Goal: Task Accomplishment & Management: Complete application form

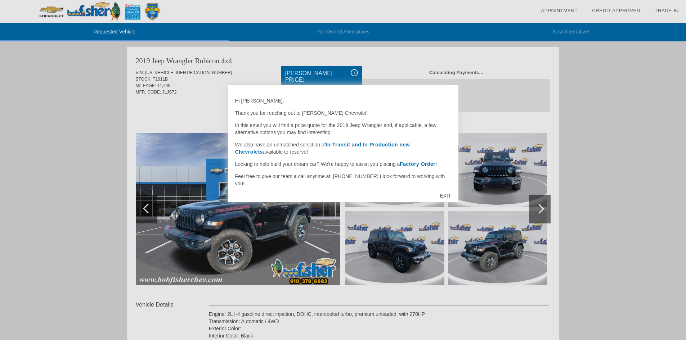
click at [446, 194] on div "EXIT" at bounding box center [446, 196] width 26 height 22
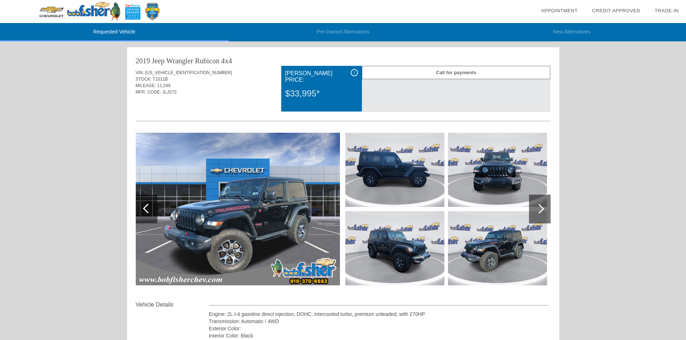
click at [541, 201] on div at bounding box center [540, 209] width 22 height 29
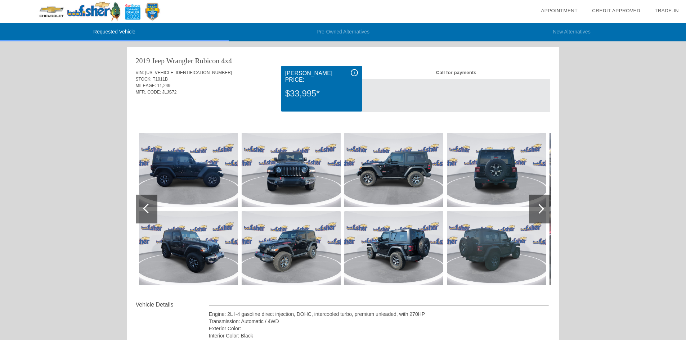
click at [544, 204] on div at bounding box center [540, 209] width 22 height 29
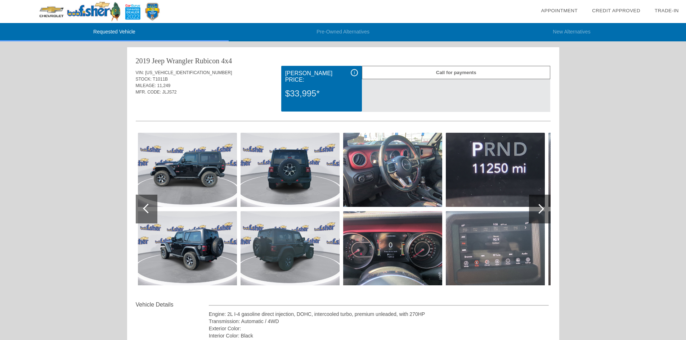
click at [544, 204] on div at bounding box center [540, 209] width 22 height 29
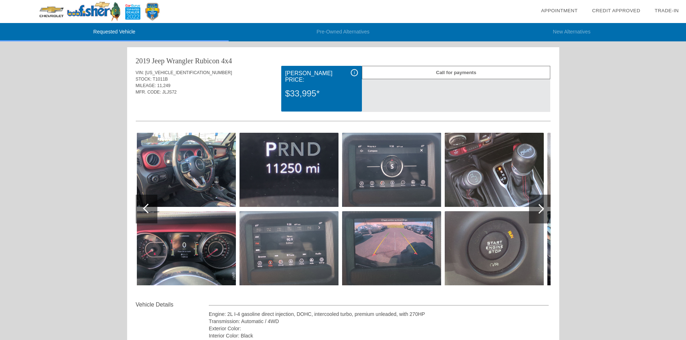
click at [544, 204] on div at bounding box center [540, 209] width 22 height 29
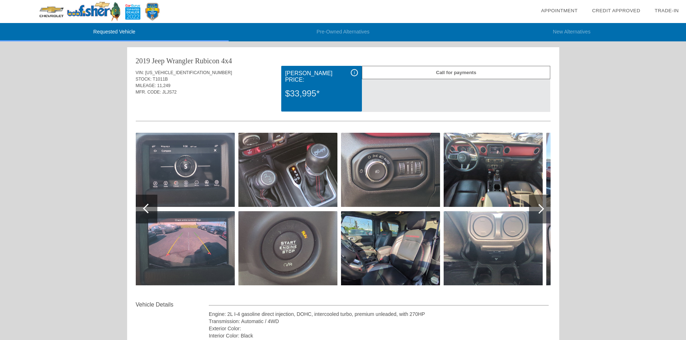
click at [544, 204] on div at bounding box center [540, 209] width 22 height 29
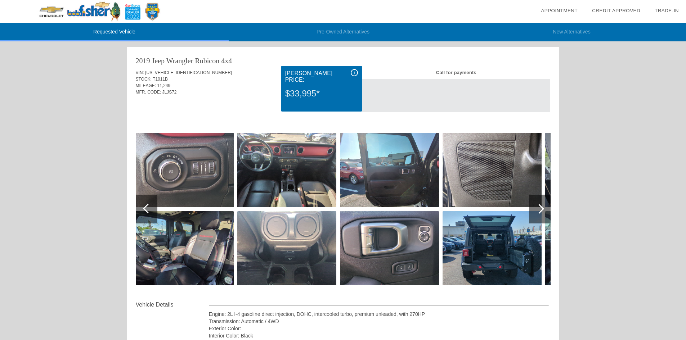
click at [544, 204] on div at bounding box center [540, 209] width 22 height 29
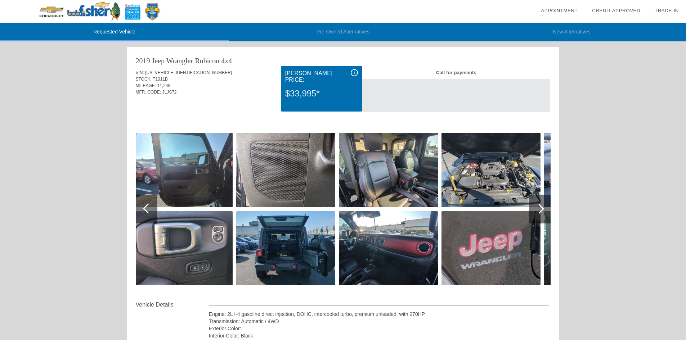
click at [544, 204] on div at bounding box center [540, 209] width 22 height 29
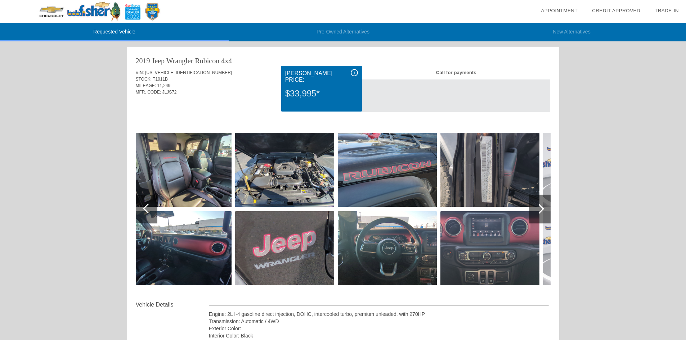
click at [544, 204] on div at bounding box center [540, 209] width 22 height 29
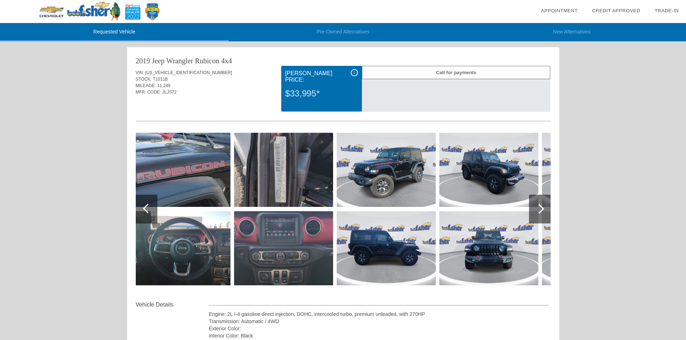
click at [544, 204] on div at bounding box center [540, 209] width 22 height 29
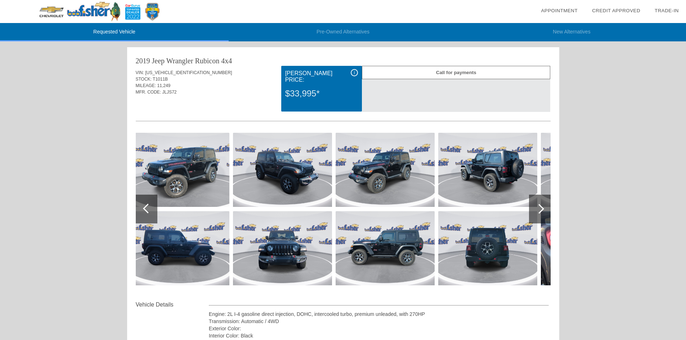
click at [544, 204] on div at bounding box center [540, 209] width 22 height 29
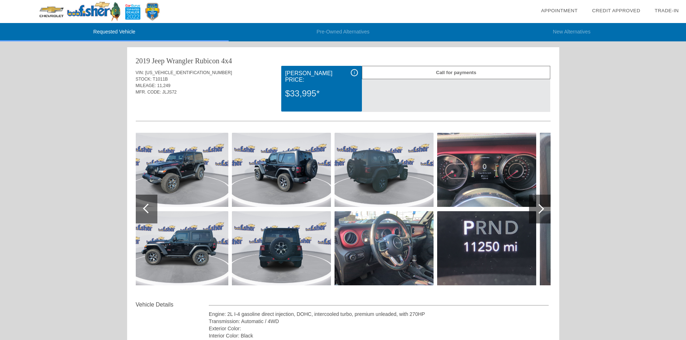
click at [544, 204] on div at bounding box center [540, 209] width 22 height 29
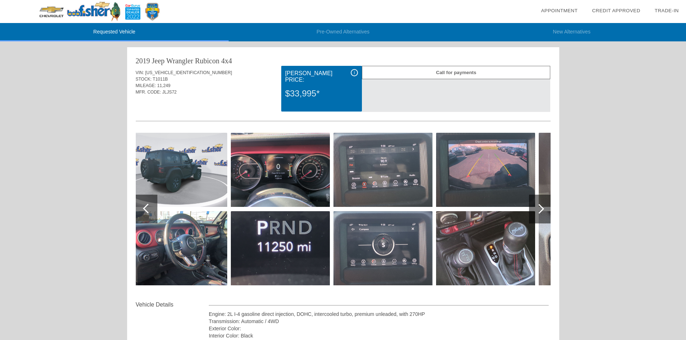
click at [544, 204] on div at bounding box center [540, 209] width 22 height 29
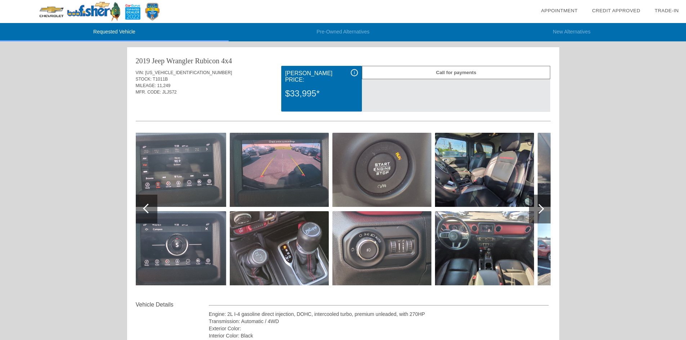
click at [544, 204] on div at bounding box center [540, 209] width 22 height 29
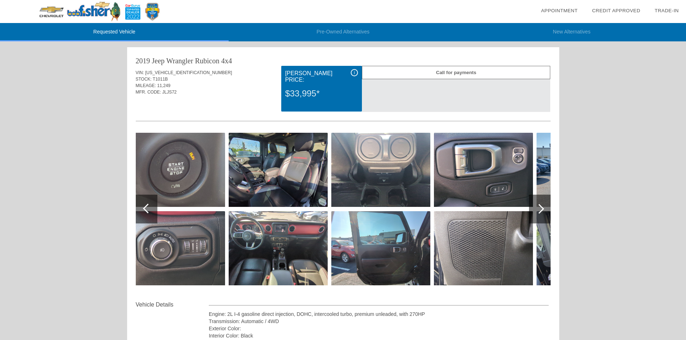
click at [544, 204] on div at bounding box center [540, 209] width 22 height 29
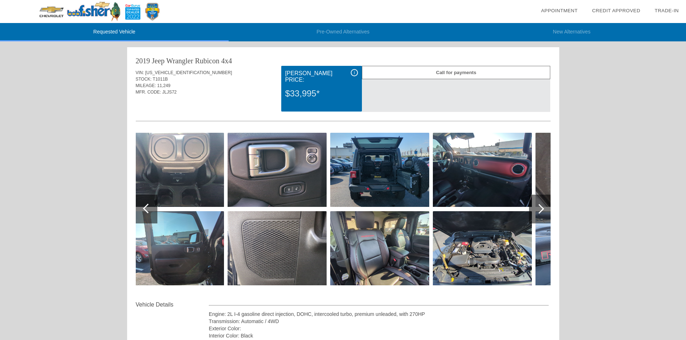
click at [544, 204] on div at bounding box center [540, 209] width 22 height 29
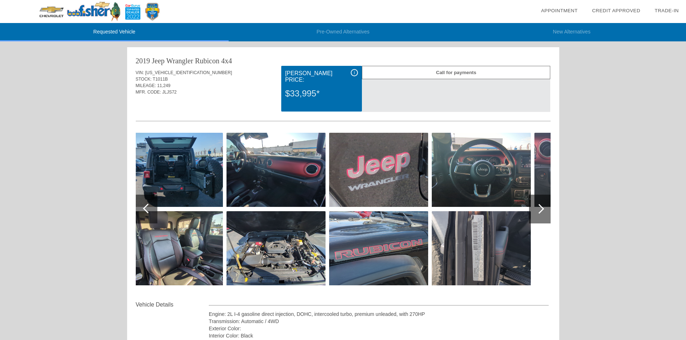
click at [544, 204] on div at bounding box center [540, 209] width 22 height 29
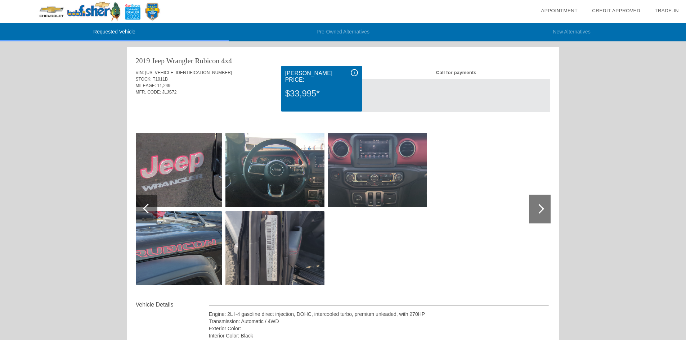
click at [150, 202] on div at bounding box center [147, 209] width 22 height 29
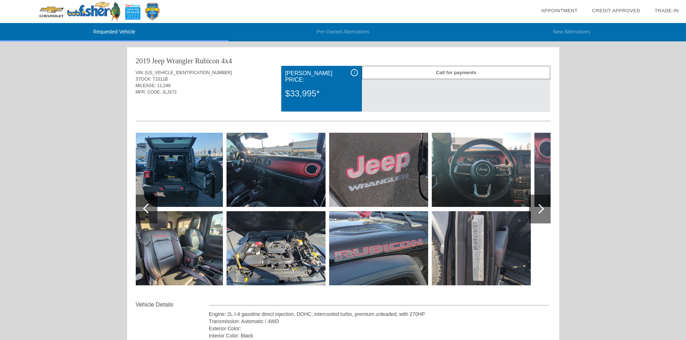
click at [150, 202] on div at bounding box center [147, 209] width 22 height 29
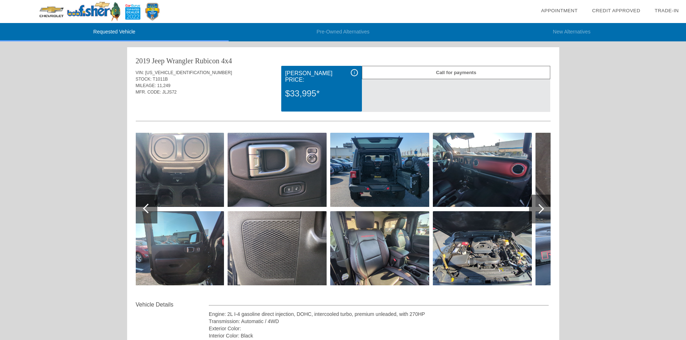
click at [150, 201] on div at bounding box center [147, 209] width 22 height 29
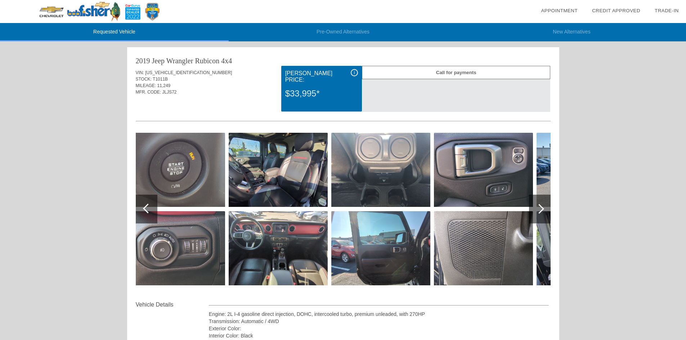
click at [150, 201] on div at bounding box center [147, 209] width 22 height 29
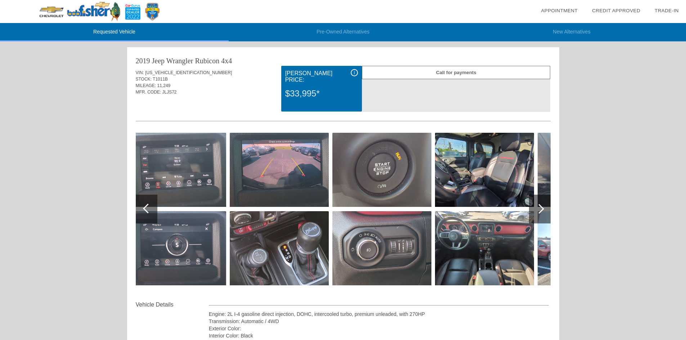
click at [150, 201] on div at bounding box center [147, 209] width 22 height 29
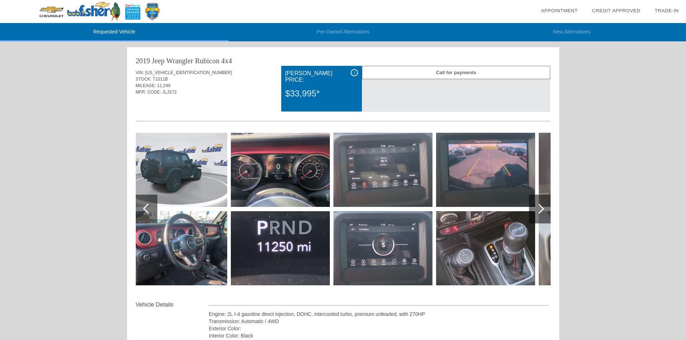
click at [150, 201] on div at bounding box center [147, 209] width 22 height 29
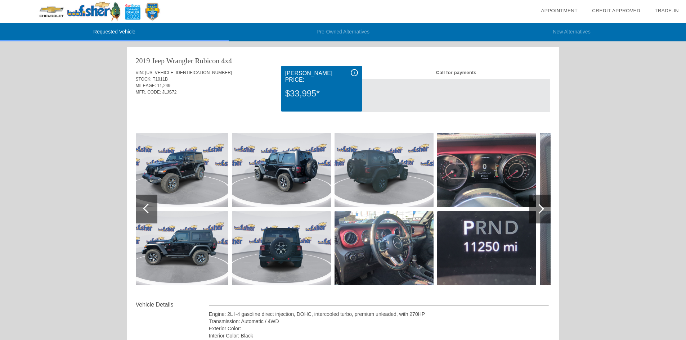
click at [150, 201] on div at bounding box center [147, 209] width 22 height 29
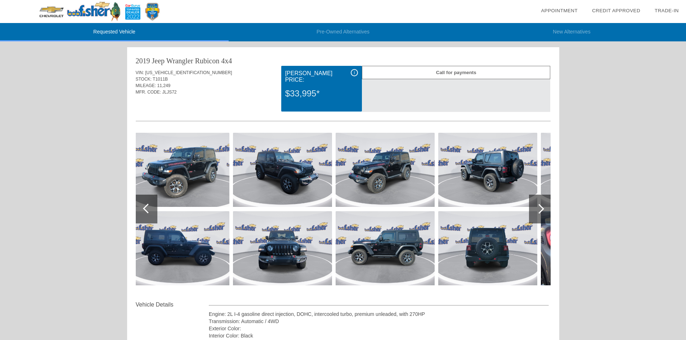
click at [150, 201] on div at bounding box center [147, 209] width 22 height 29
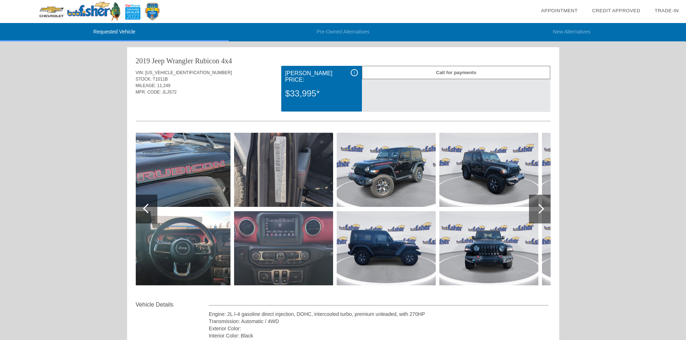
click at [544, 211] on div at bounding box center [540, 209] width 22 height 29
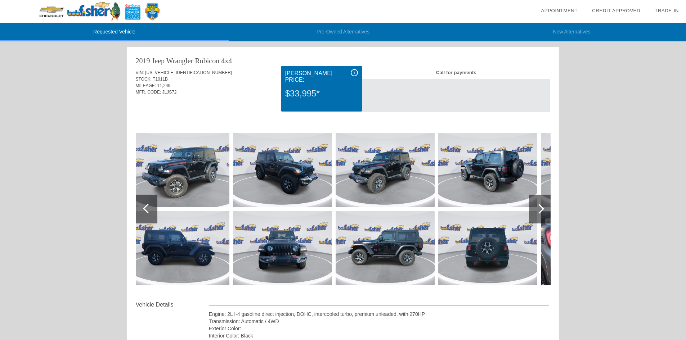
click at [544, 211] on div at bounding box center [540, 209] width 22 height 29
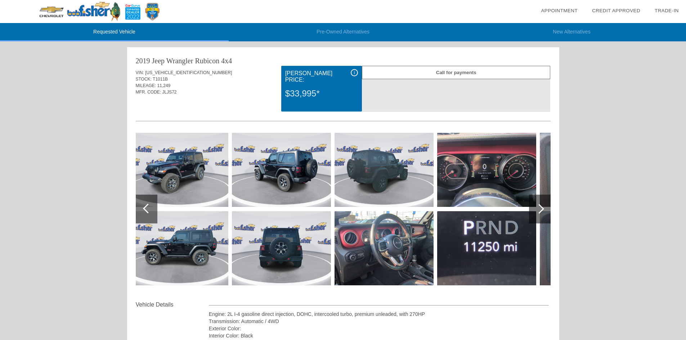
click at [544, 211] on div at bounding box center [540, 209] width 22 height 29
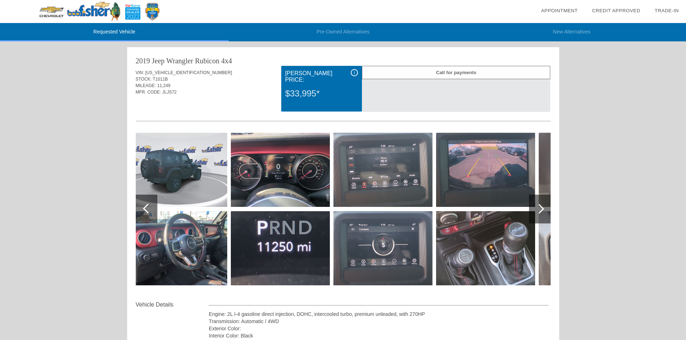
click at [544, 211] on div at bounding box center [540, 209] width 22 height 29
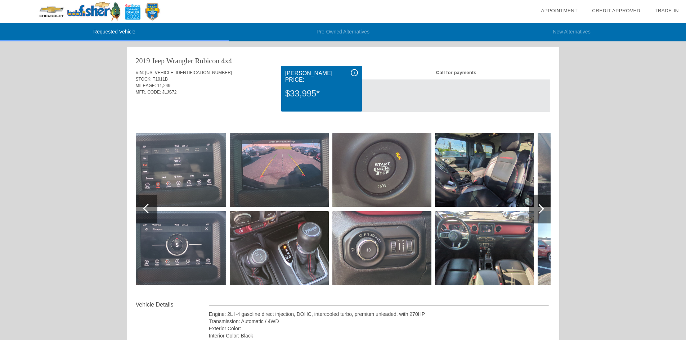
click at [544, 211] on div at bounding box center [540, 209] width 22 height 29
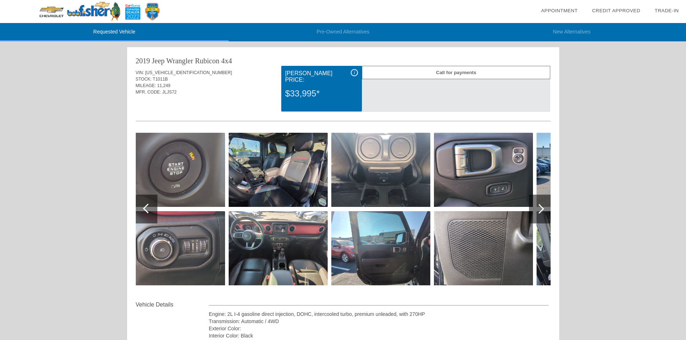
click at [544, 211] on div at bounding box center [540, 209] width 22 height 29
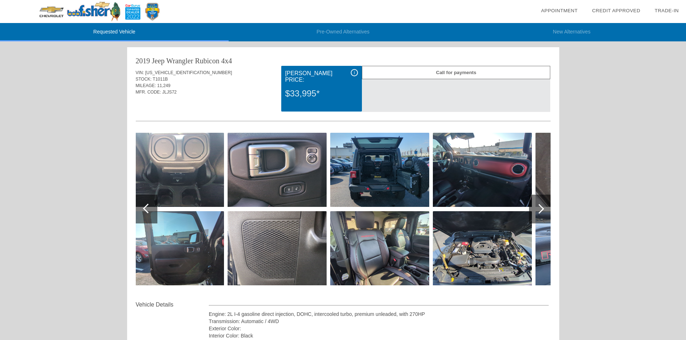
click at [544, 211] on div at bounding box center [540, 209] width 22 height 29
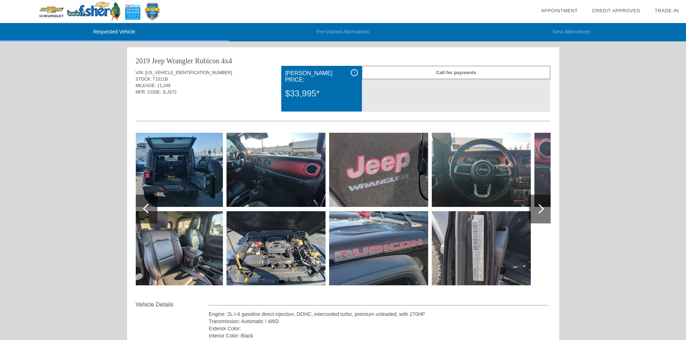
click at [544, 211] on div at bounding box center [540, 209] width 22 height 29
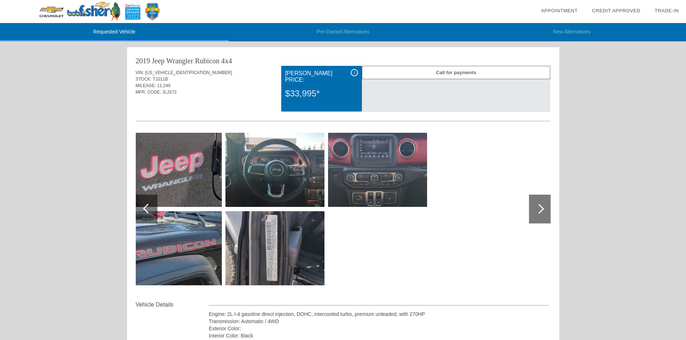
click at [544, 211] on div at bounding box center [540, 209] width 22 height 29
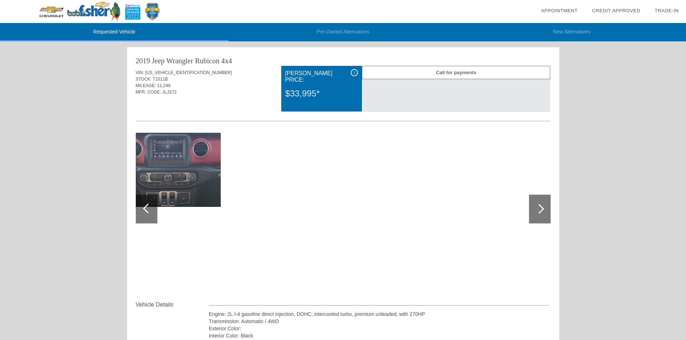
click at [544, 211] on div at bounding box center [540, 209] width 22 height 29
click at [148, 208] on div at bounding box center [148, 209] width 10 height 10
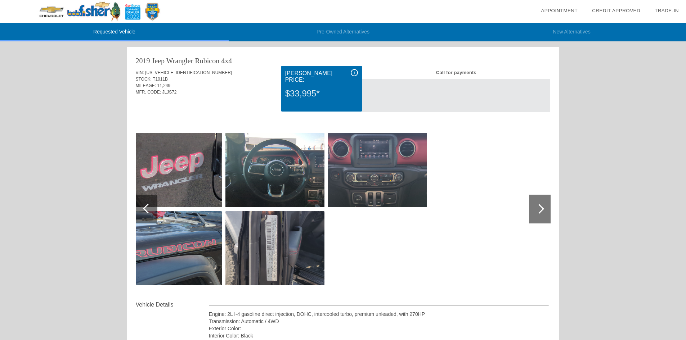
click at [148, 208] on div at bounding box center [148, 209] width 10 height 10
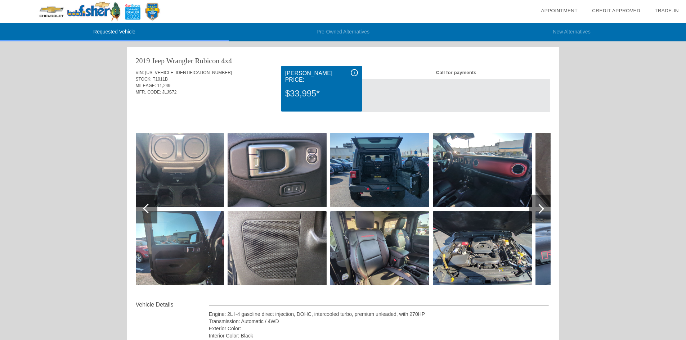
click at [148, 208] on div at bounding box center [148, 209] width 10 height 10
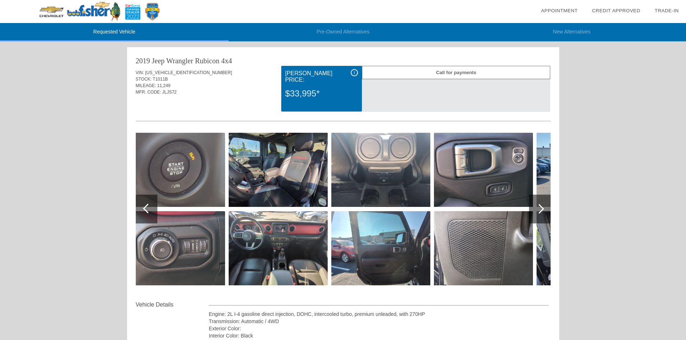
click at [148, 208] on div at bounding box center [148, 209] width 10 height 10
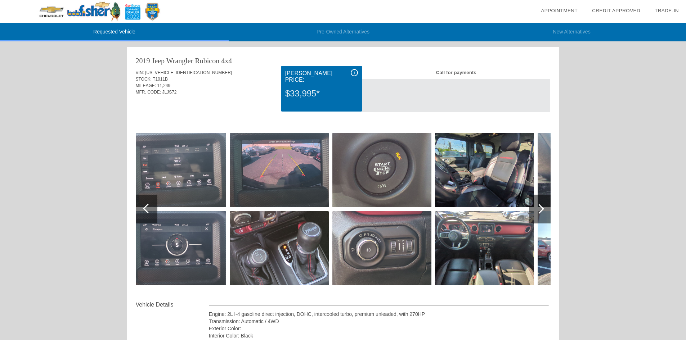
click at [148, 208] on div at bounding box center [148, 209] width 10 height 10
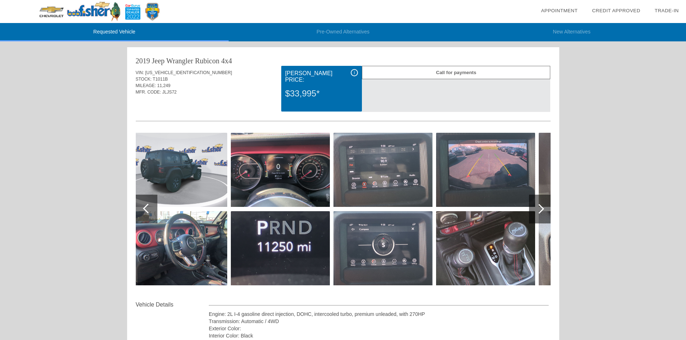
click at [148, 208] on div at bounding box center [148, 209] width 10 height 10
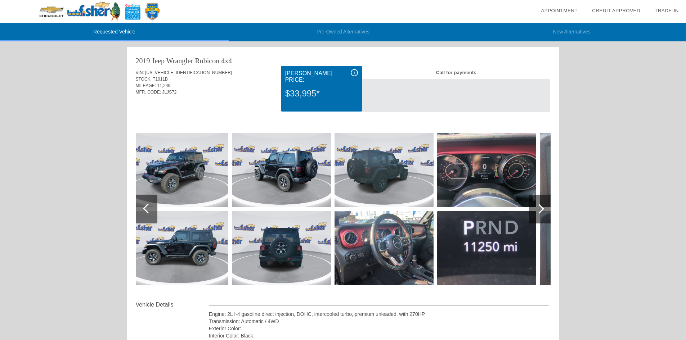
click at [148, 208] on div at bounding box center [148, 209] width 10 height 10
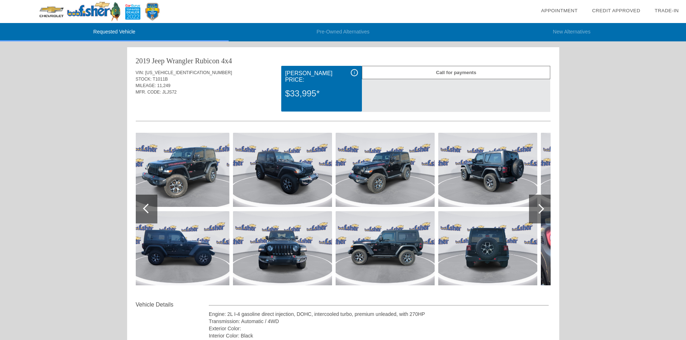
click at [148, 208] on div at bounding box center [148, 209] width 10 height 10
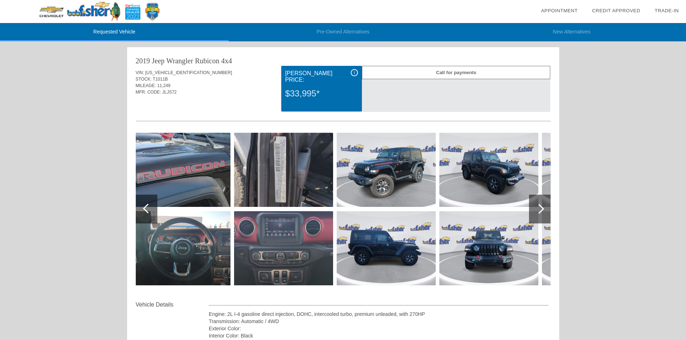
click at [541, 208] on div at bounding box center [540, 209] width 10 height 10
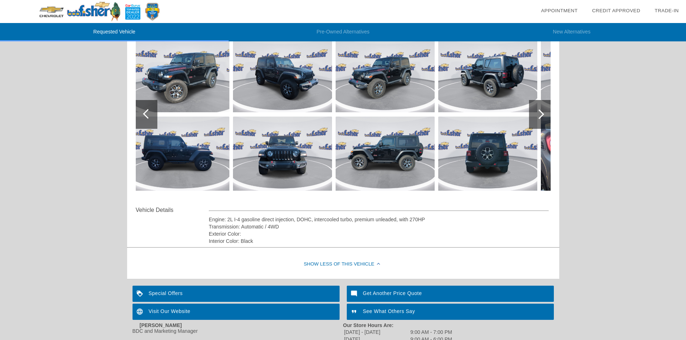
scroll to position [14, 0]
